Goal: Task Accomplishment & Management: Use online tool/utility

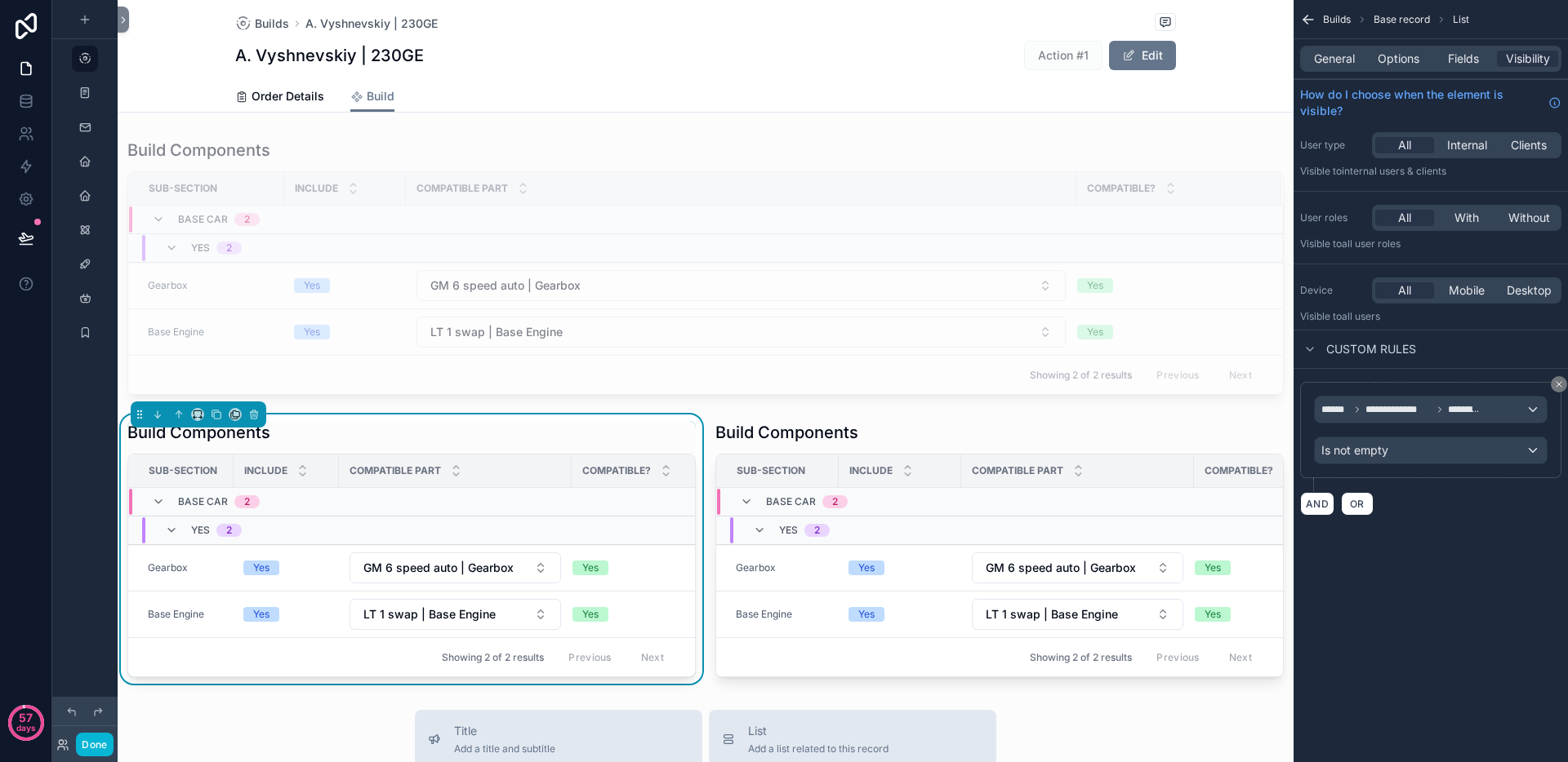
click at [916, 432] on div "scrollable content" at bounding box center [1000, 549] width 588 height 269
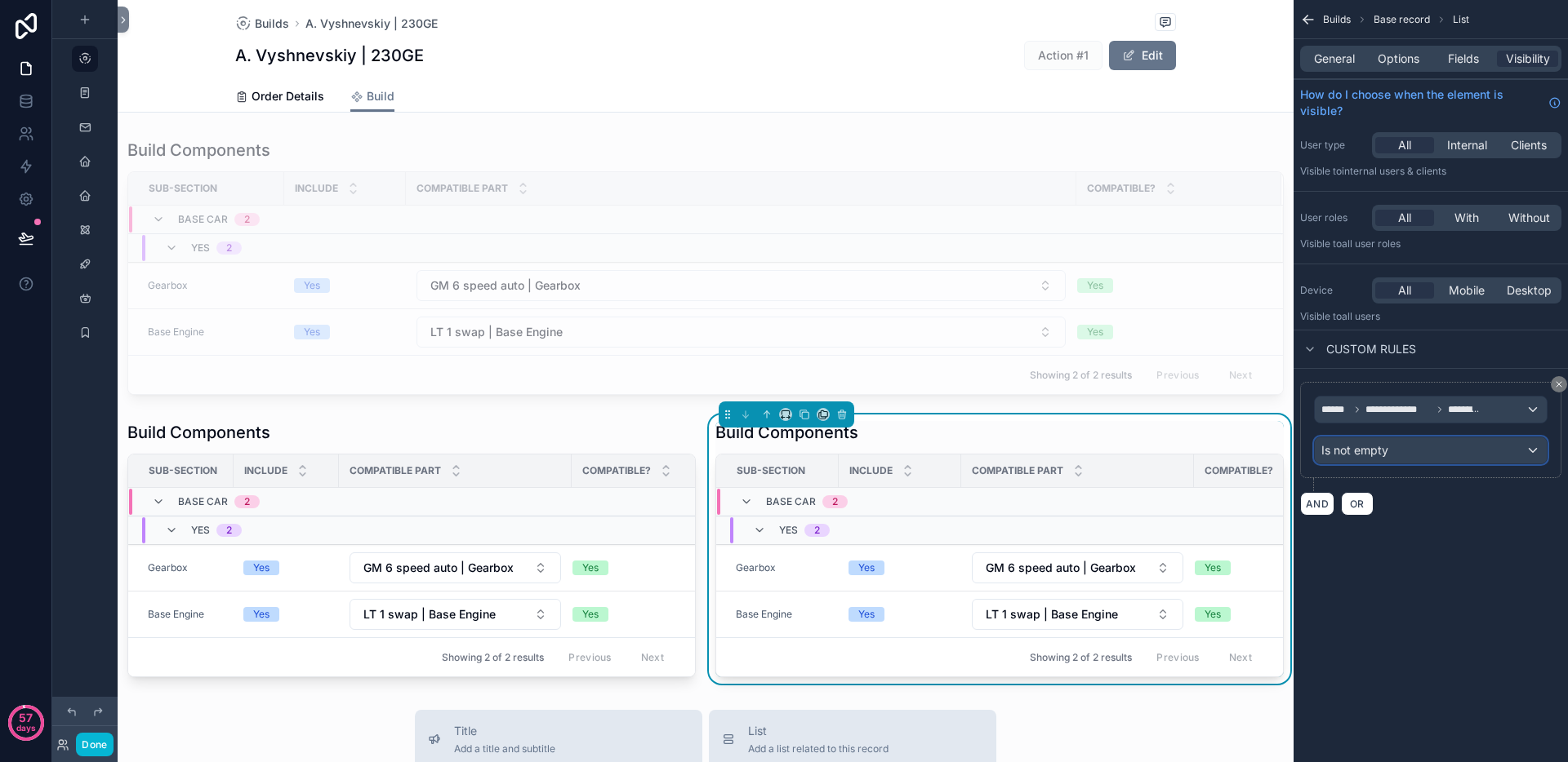
click at [1363, 457] on span "Is not empty" at bounding box center [1354, 450] width 67 height 16
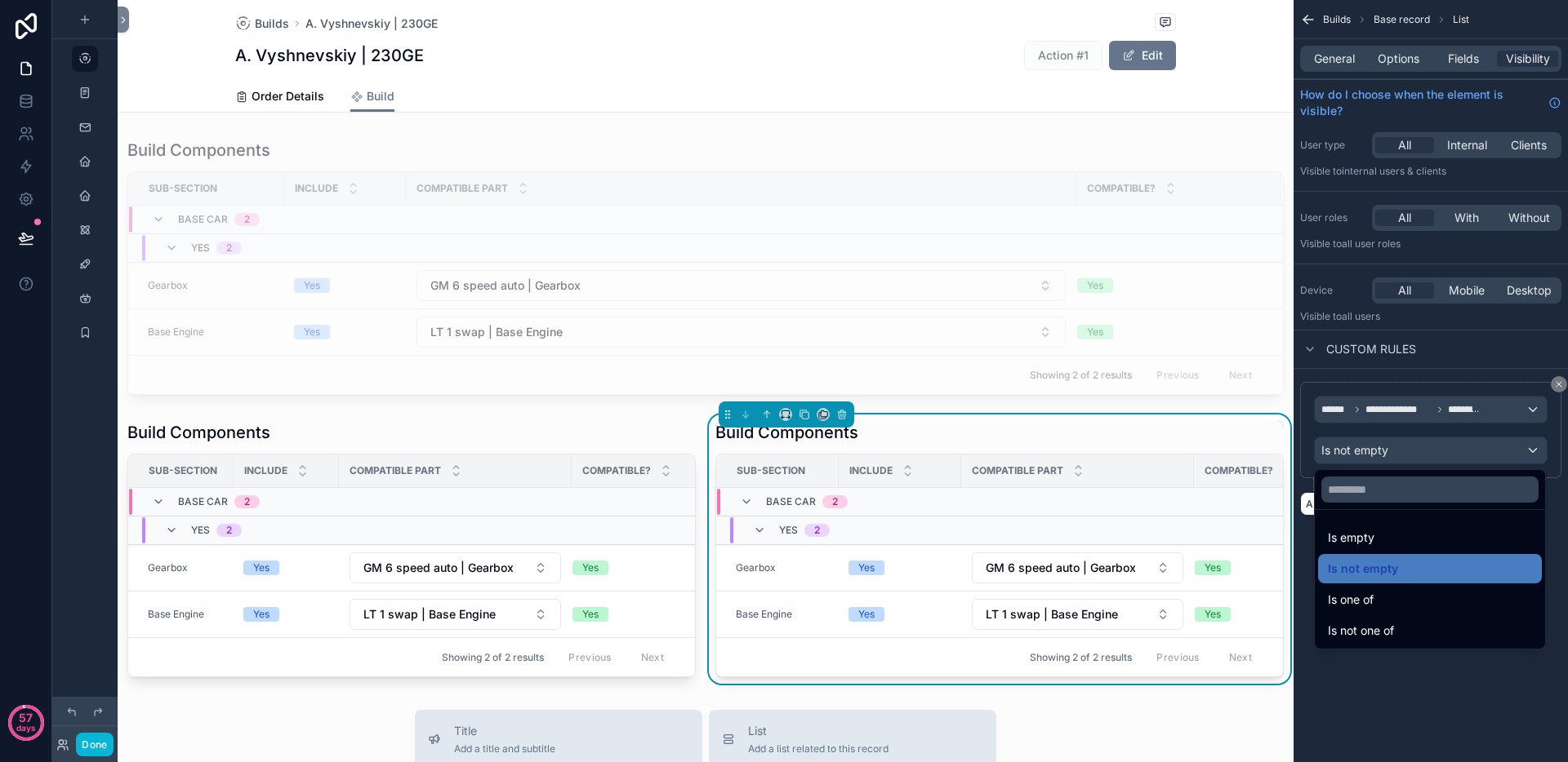
click at [1325, 66] on div "scrollable content" at bounding box center [784, 381] width 1568 height 762
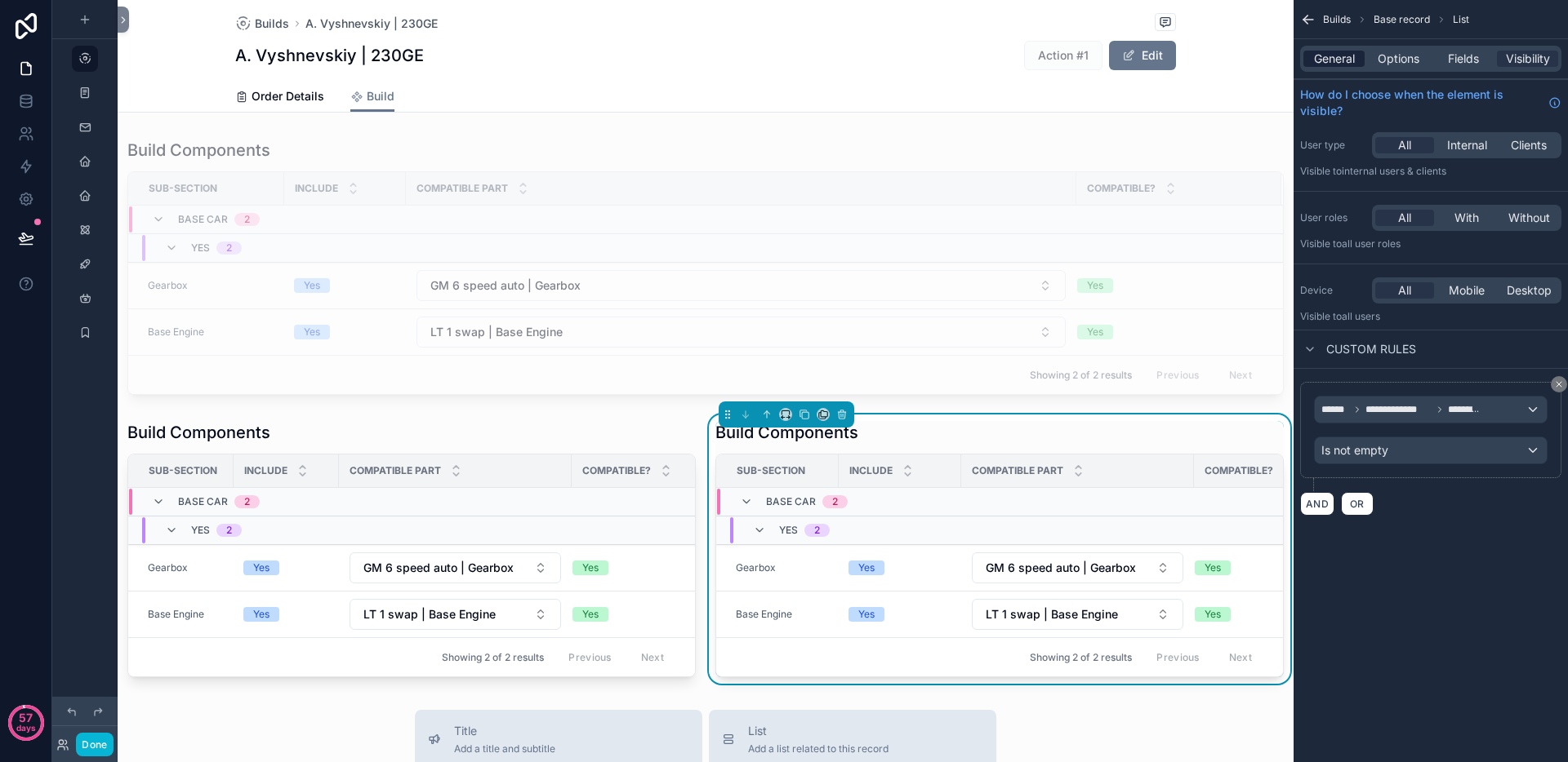
click at [1336, 52] on span "General" at bounding box center [1334, 58] width 40 height 16
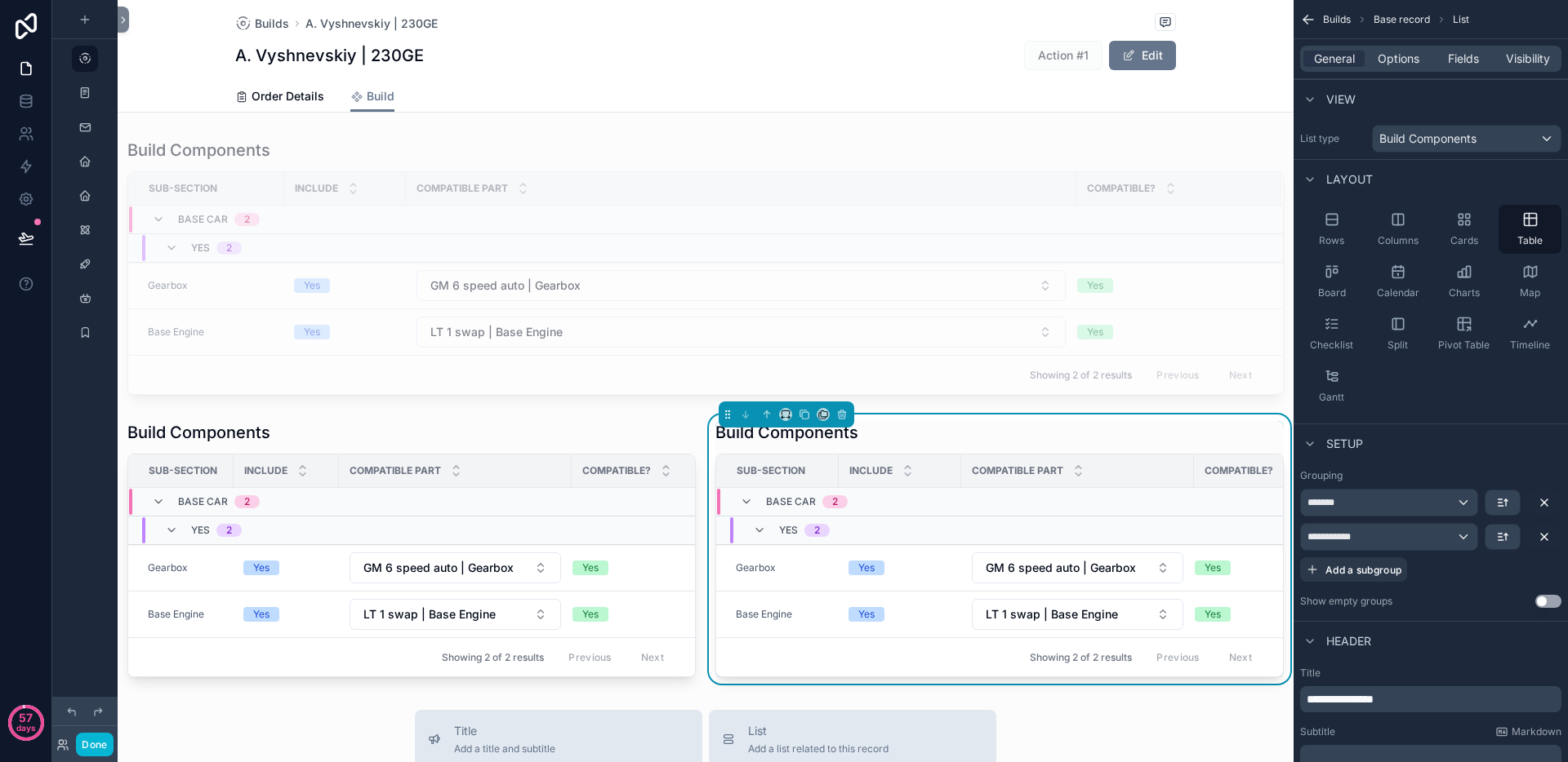
scroll to position [167, 0]
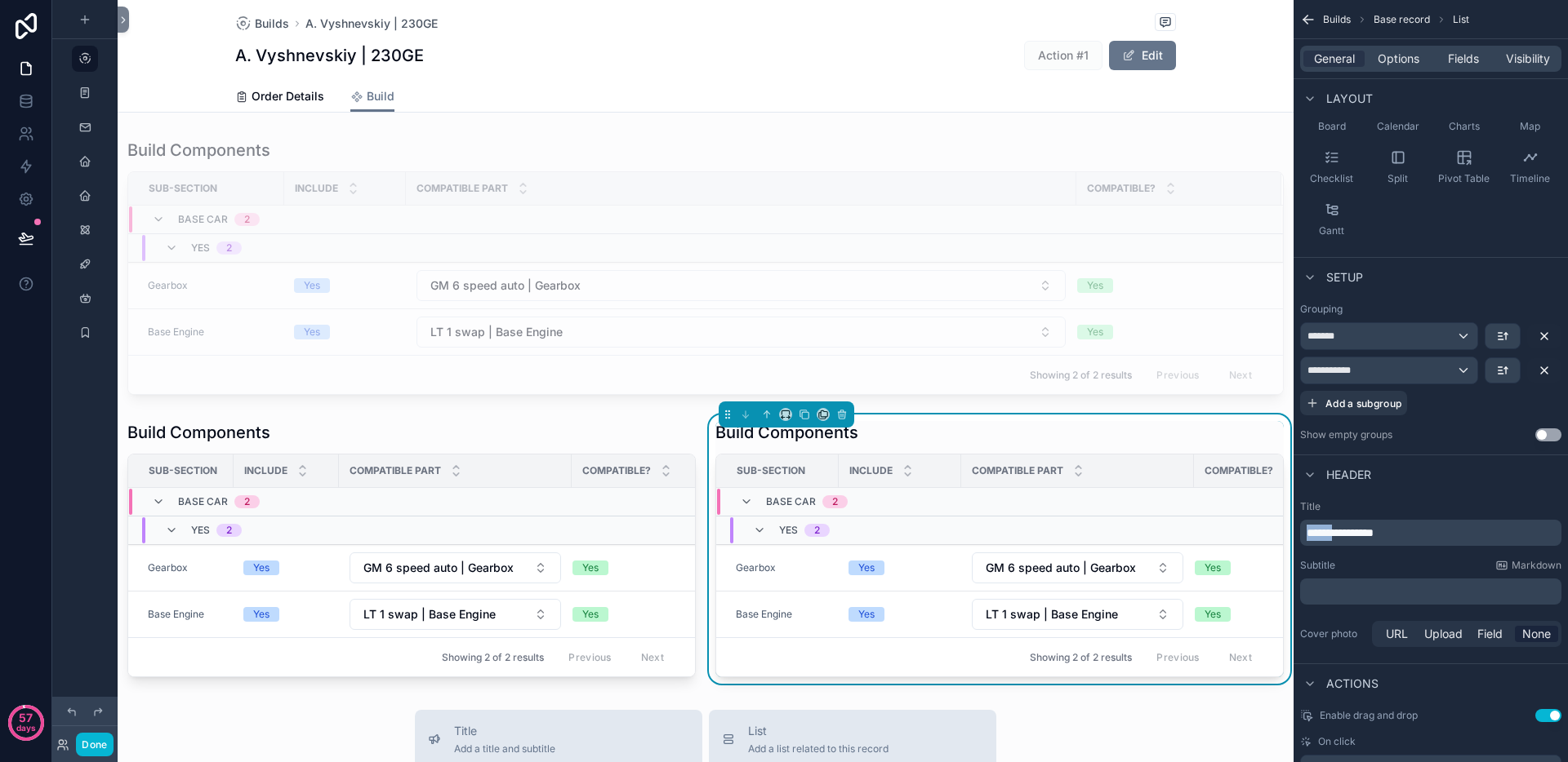
drag, startPoint x: 1336, startPoint y: 535, endPoint x: 1302, endPoint y: 537, distance: 34.1
click at [1302, 537] on div "**********" at bounding box center [1431, 533] width 262 height 26
click at [1341, 592] on p "﻿" at bounding box center [1432, 591] width 251 height 16
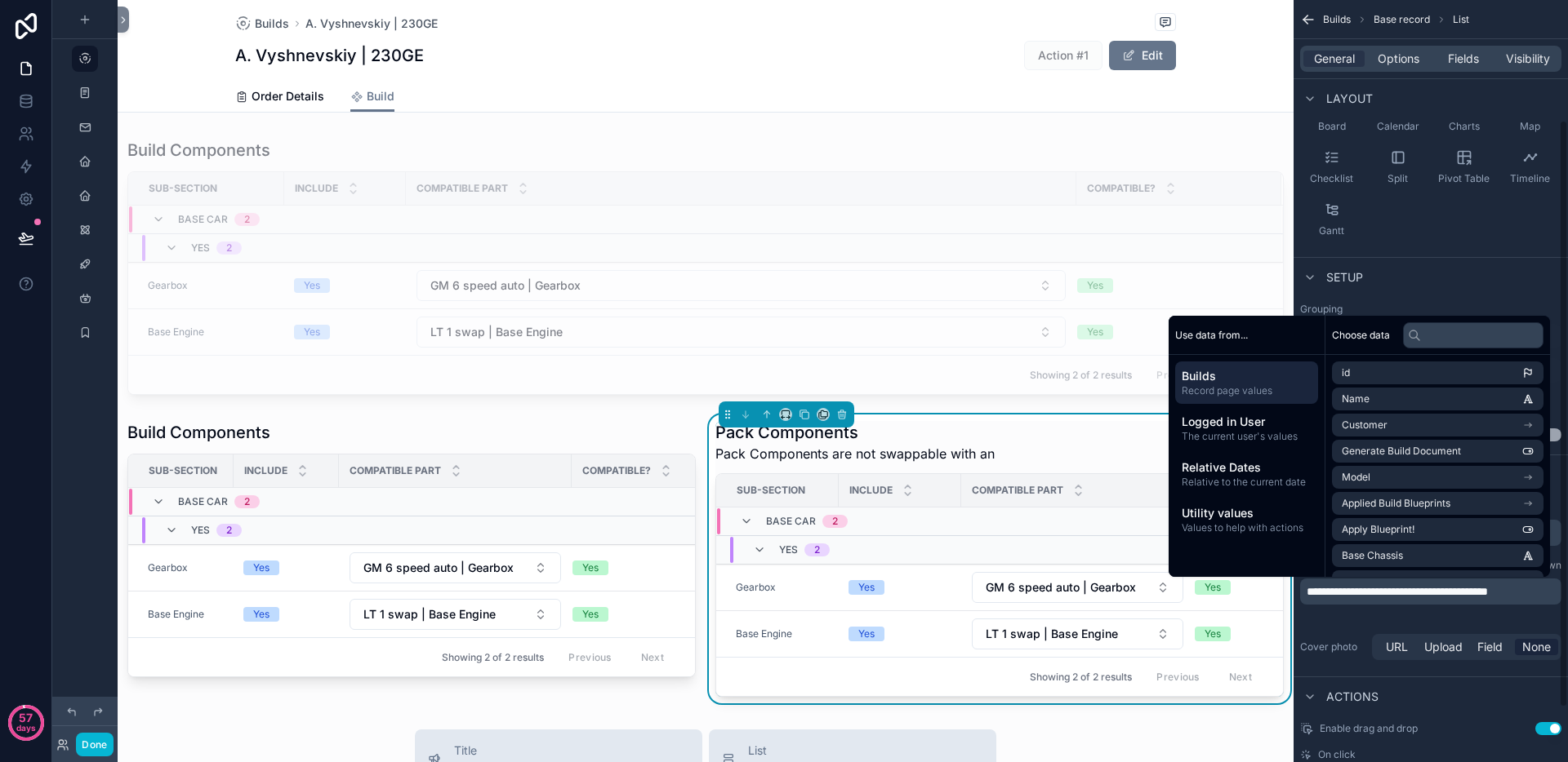
scroll to position [165, 0]
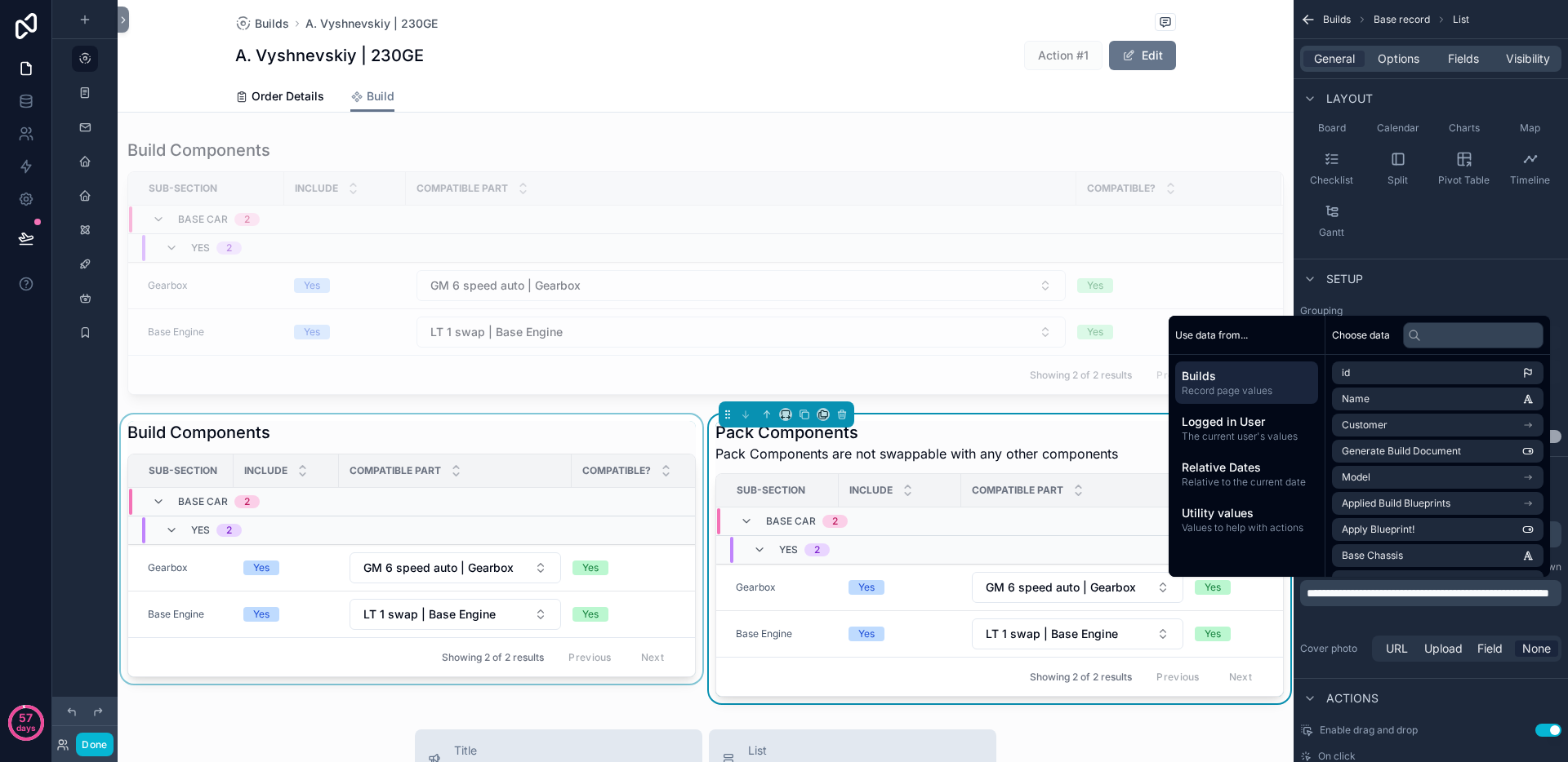
click at [613, 432] on div "scrollable content" at bounding box center [411, 559] width 588 height 289
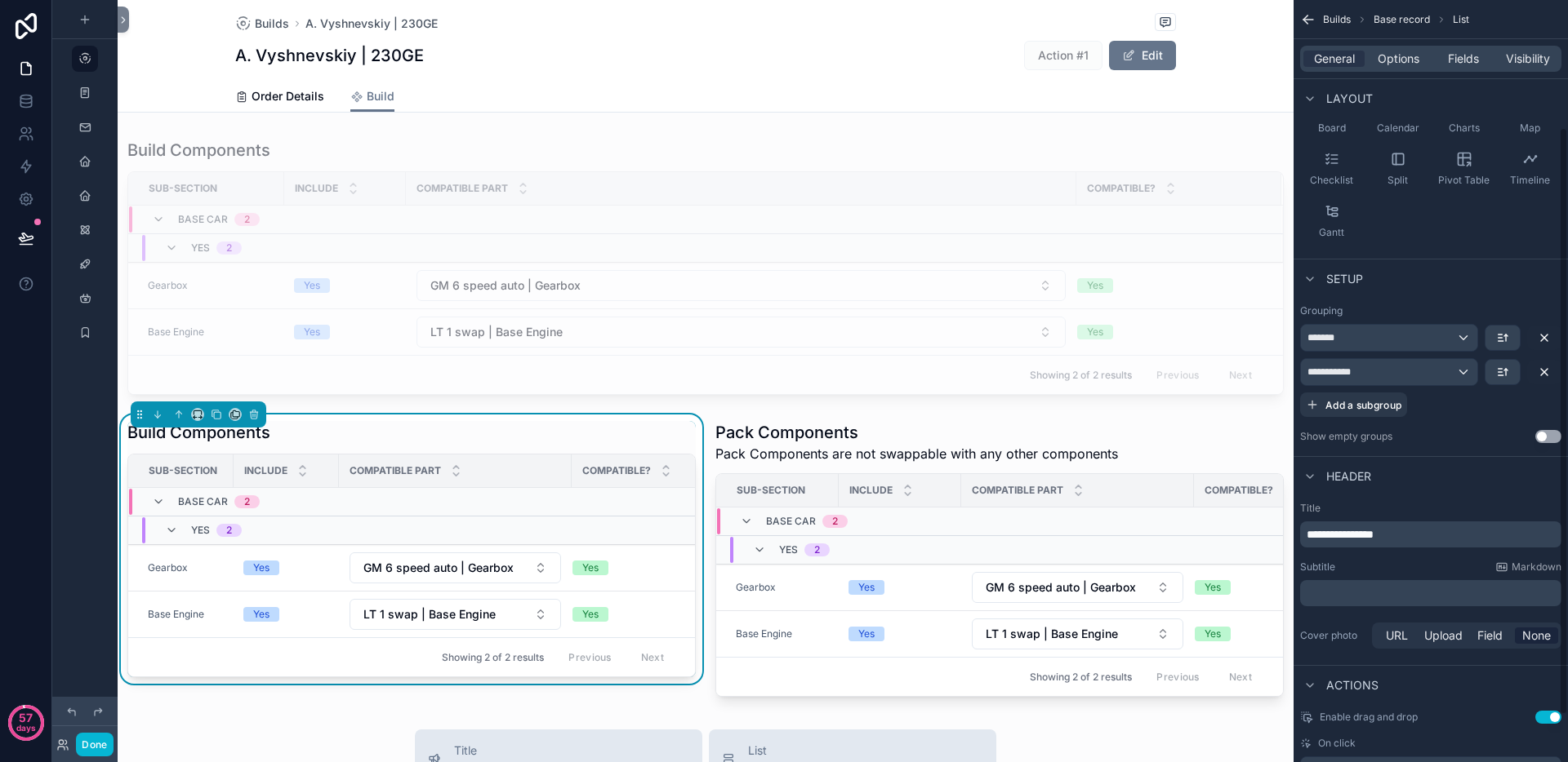
click at [1361, 596] on p "﻿" at bounding box center [1432, 593] width 251 height 16
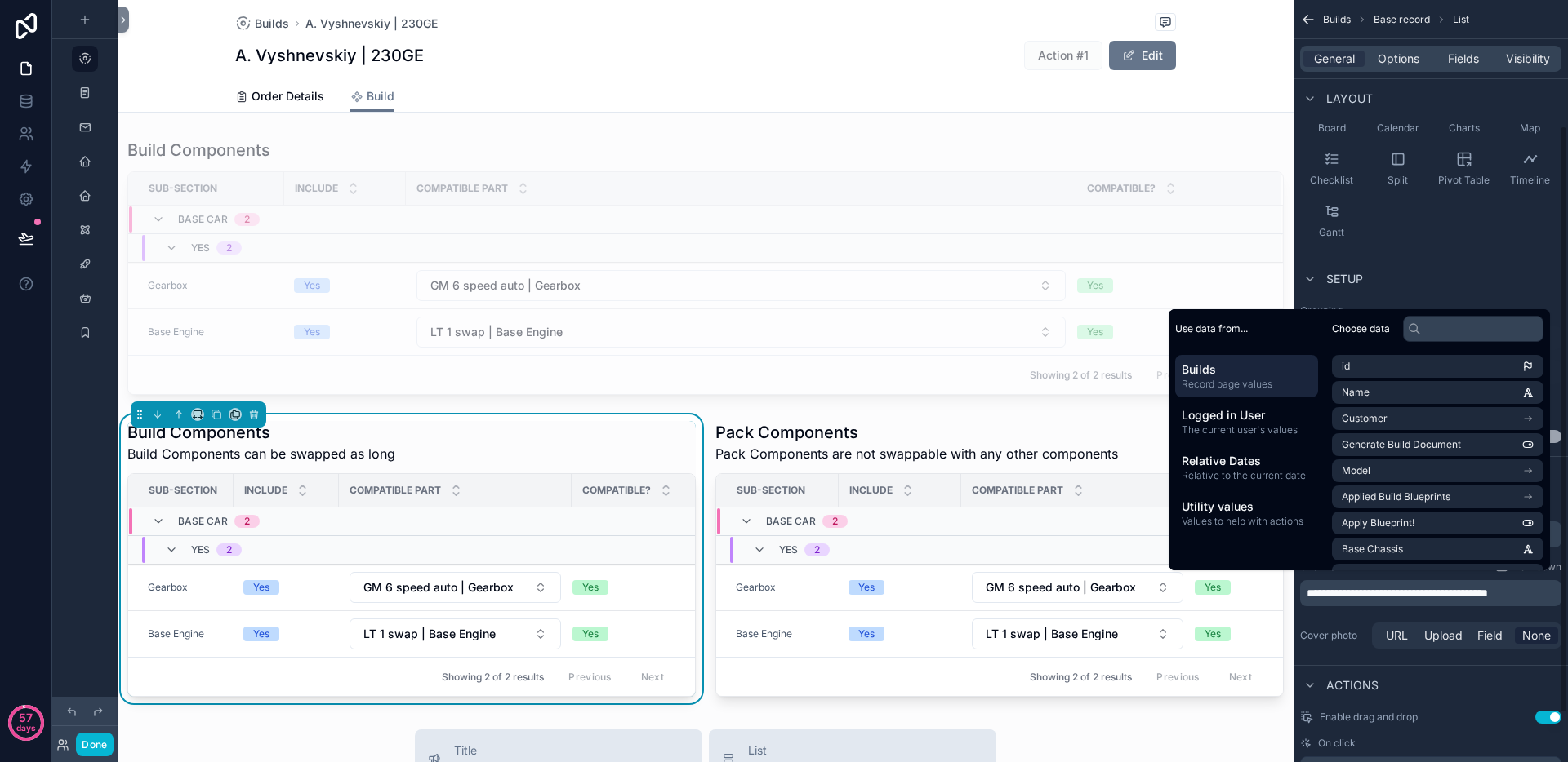
scroll to position [171, 0]
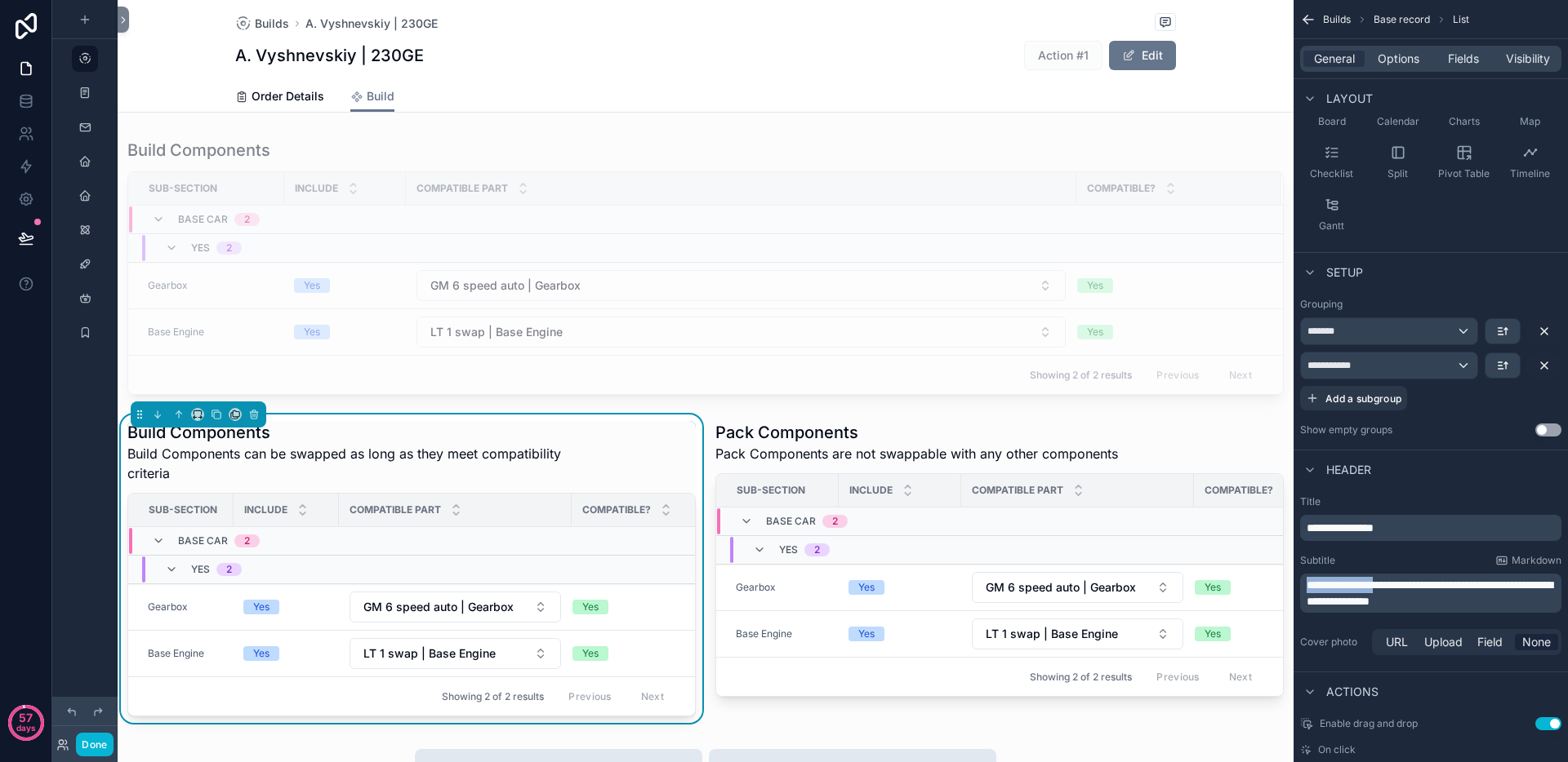
drag, startPoint x: 1405, startPoint y: 584, endPoint x: 1304, endPoint y: 590, distance: 101.2
click at [1304, 590] on div "**********" at bounding box center [1431, 594] width 262 height 40
